Goal: Information Seeking & Learning: Learn about a topic

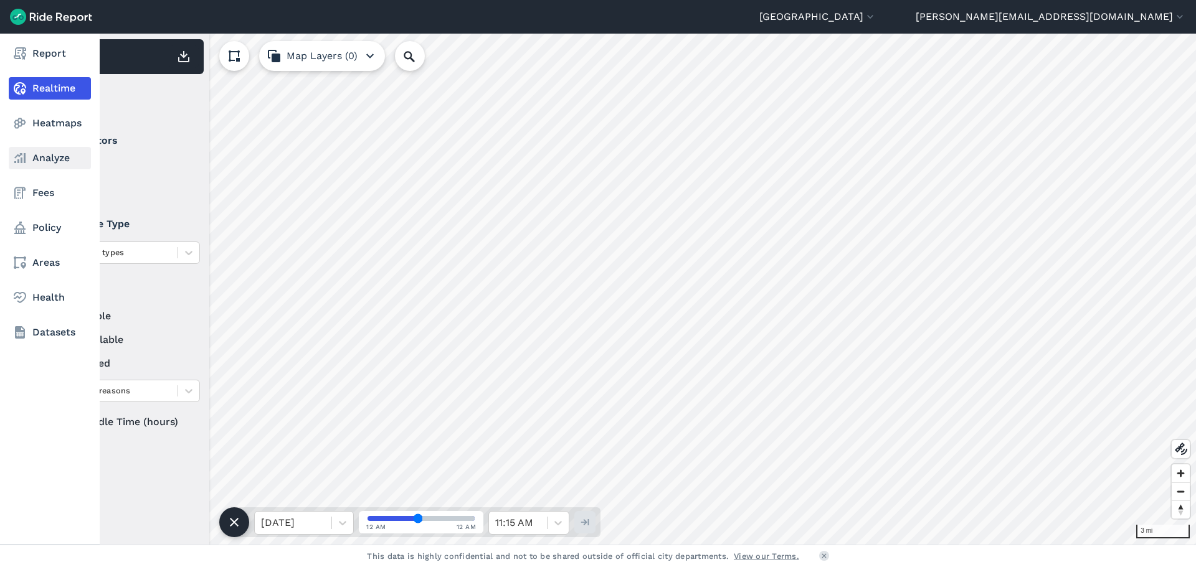
click at [49, 155] on link "Analyze" at bounding box center [50, 158] width 82 height 22
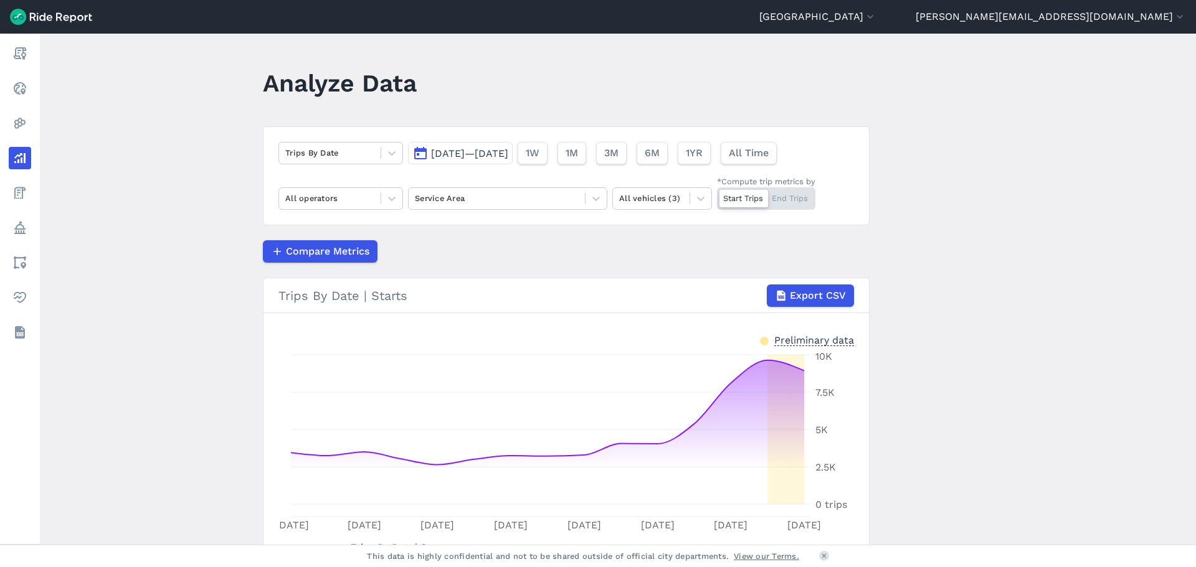
click at [918, 59] on main "Analyze Data Trips By Date [DATE]—[DATE] 1W 1M 3M 6M 1YR All Time All operators…" at bounding box center [618, 289] width 1156 height 511
click at [618, 154] on span "3M" at bounding box center [611, 153] width 14 height 15
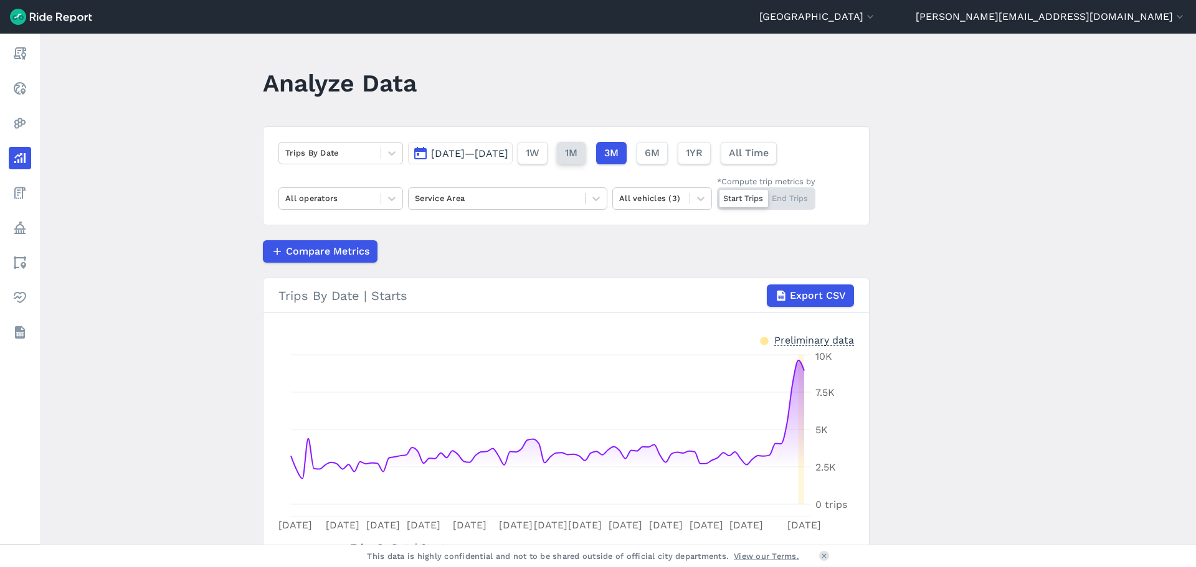
click at [586, 155] on button "1M" at bounding box center [571, 153] width 29 height 22
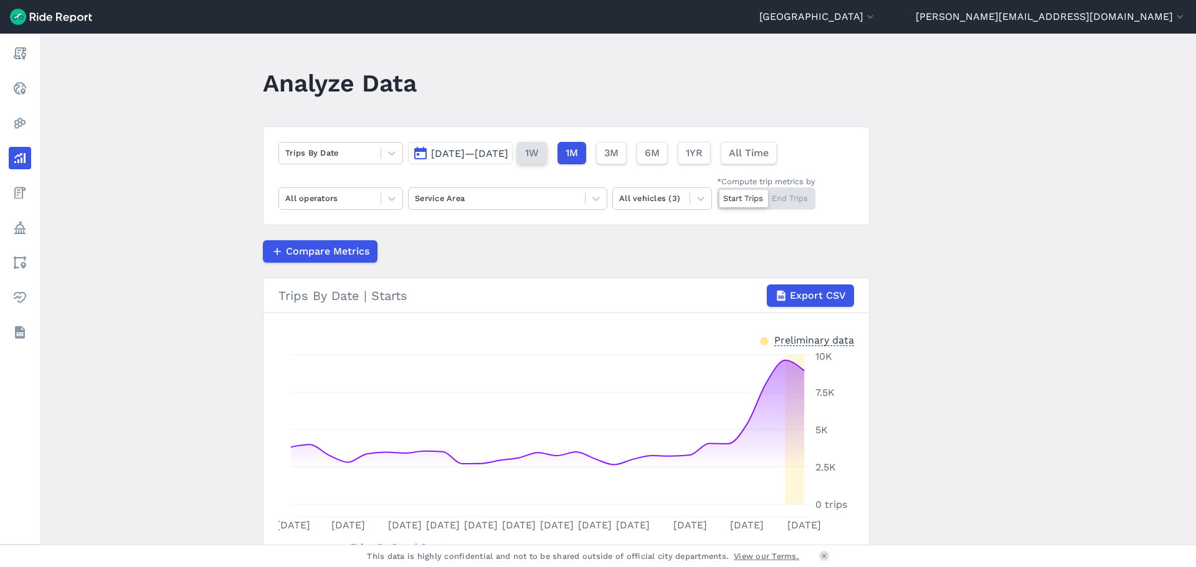
click at [539, 154] on span "1W" at bounding box center [532, 153] width 14 height 15
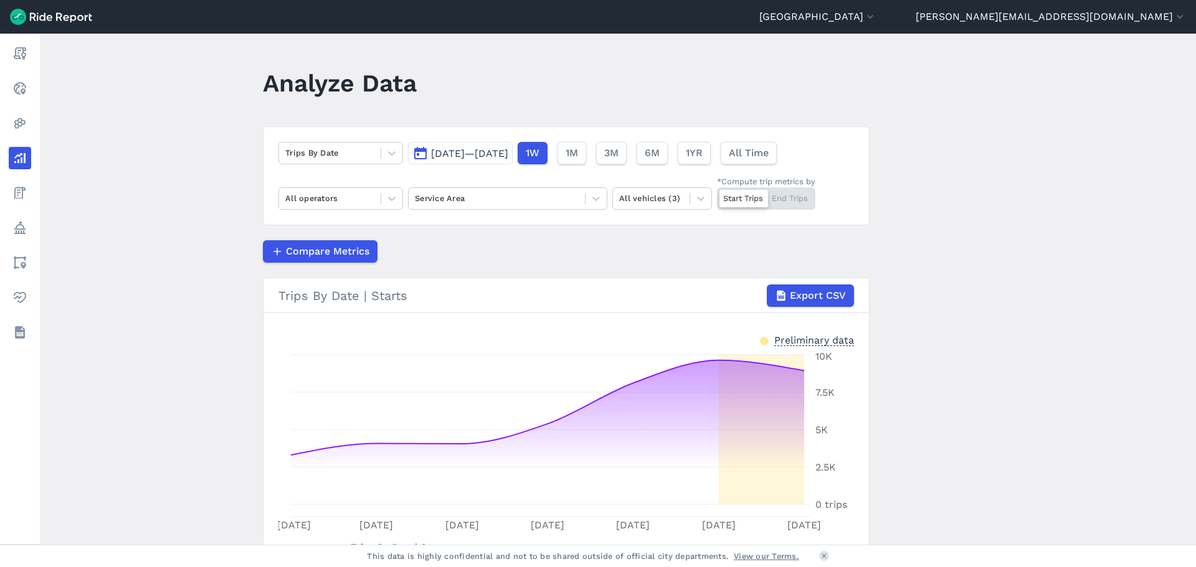
click at [731, 149] on div "1W 1M 3M 6M 1YR All Time" at bounding box center [647, 153] width 259 height 22
click at [702, 159] on span "1YR" at bounding box center [693, 153] width 17 height 15
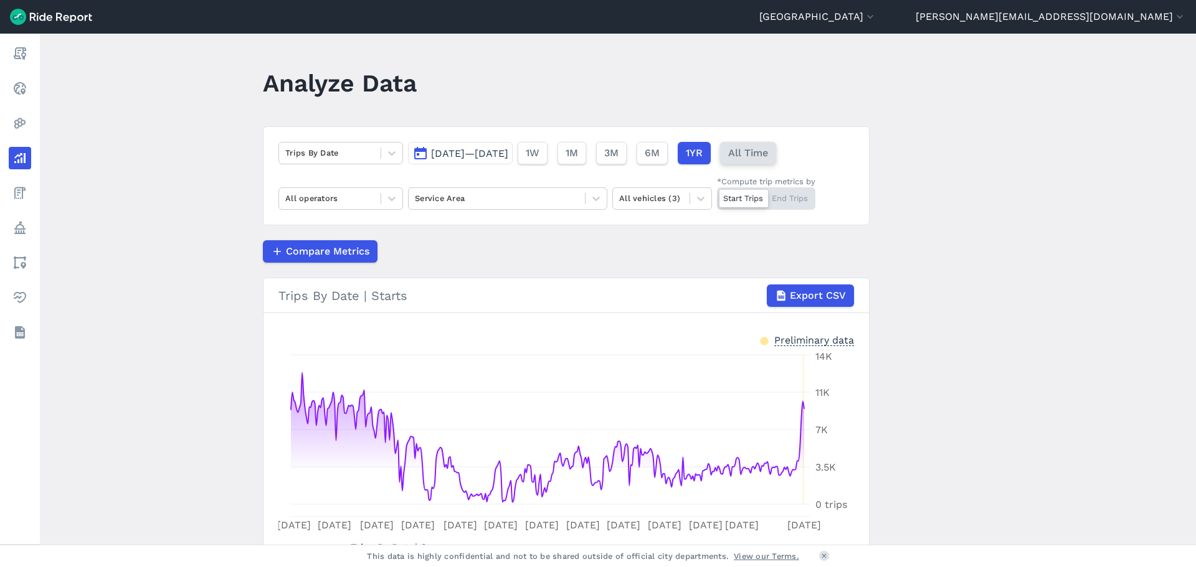
click at [768, 148] on span "All Time" at bounding box center [748, 153] width 40 height 15
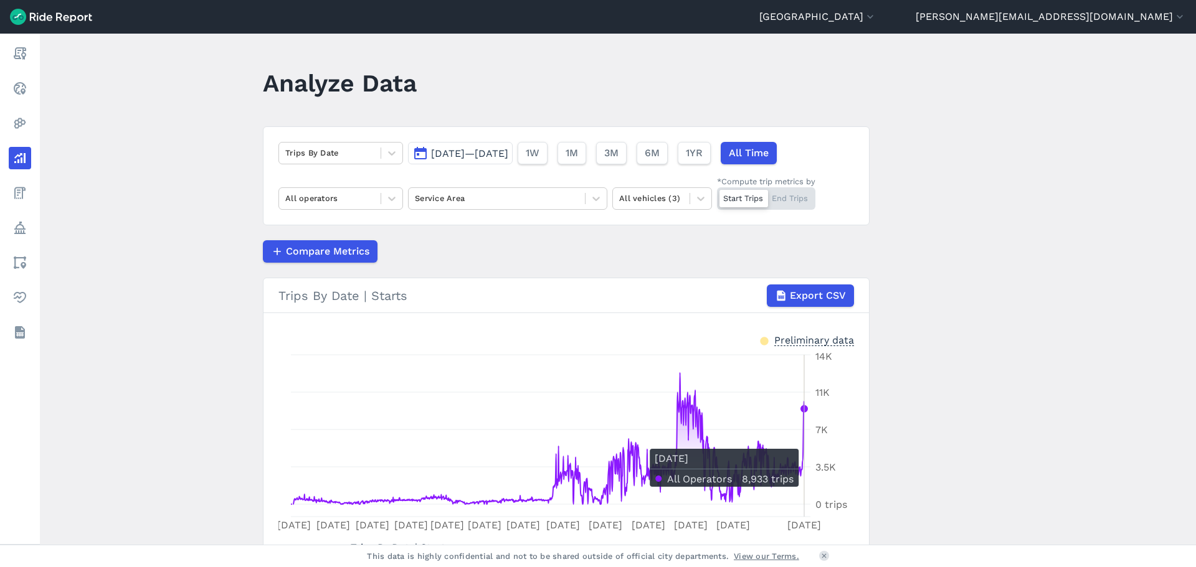
click at [802, 443] on icon at bounding box center [547, 438] width 513 height 131
click at [659, 146] on span "6M" at bounding box center [651, 153] width 15 height 15
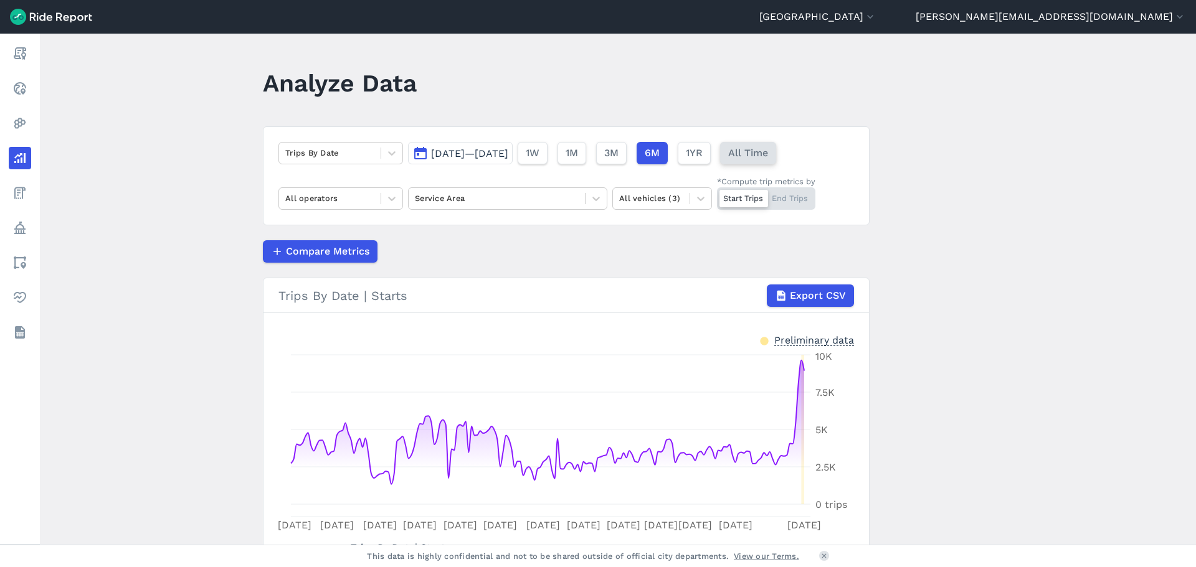
click at [768, 154] on span "All Time" at bounding box center [748, 153] width 40 height 15
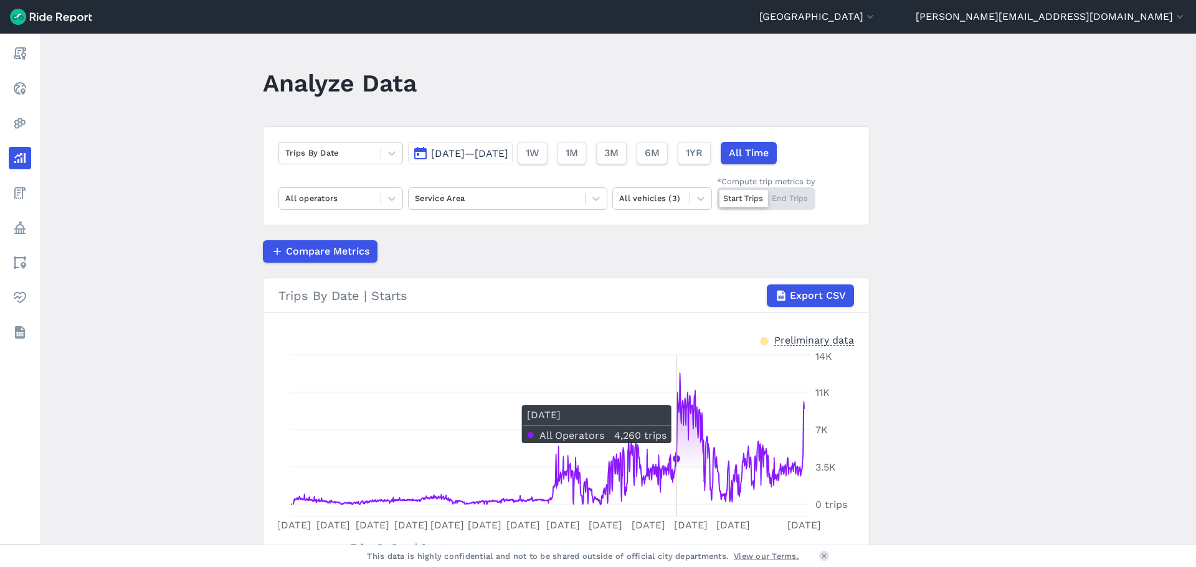
click at [675, 399] on icon "[DATE] [DATE] Mar [DATE] [DATE] Feb [DATE] [DATE] Jan [DATE] [DATE] Jan [DATE] …" at bounding box center [566, 442] width 576 height 187
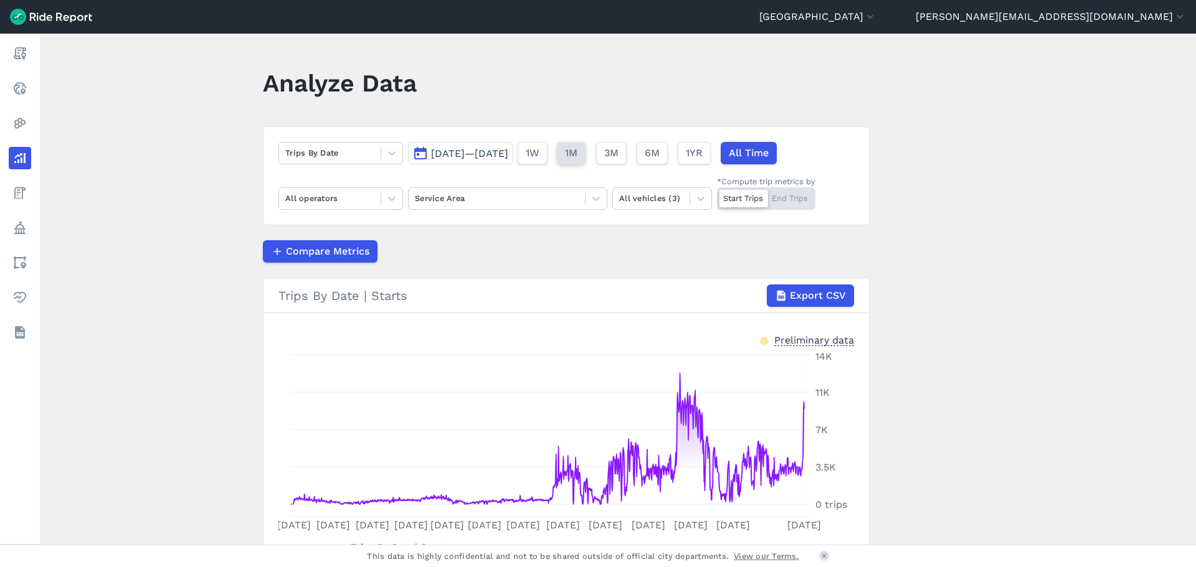
click at [586, 161] on button "1M" at bounding box center [571, 153] width 29 height 22
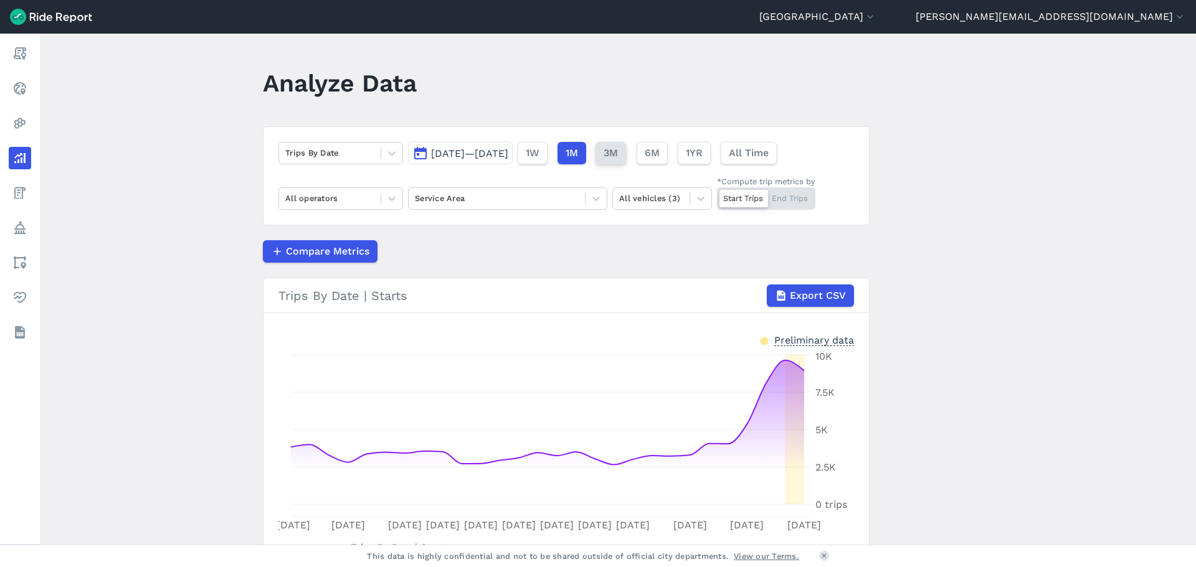
click at [618, 158] on span "3M" at bounding box center [611, 153] width 14 height 15
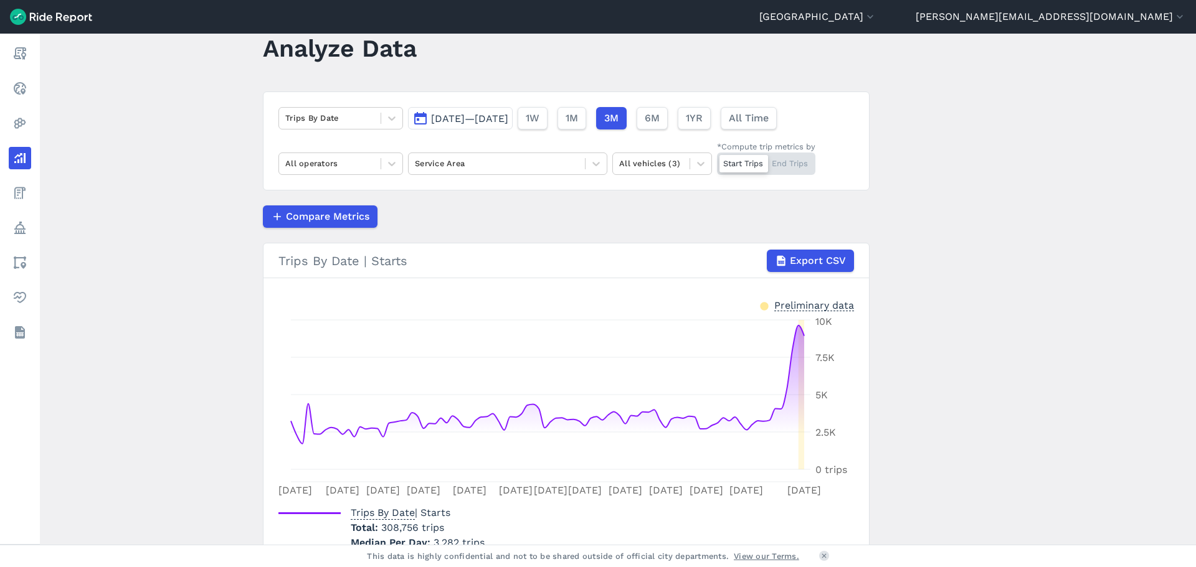
scroll to position [62, 0]
